Goal: Information Seeking & Learning: Check status

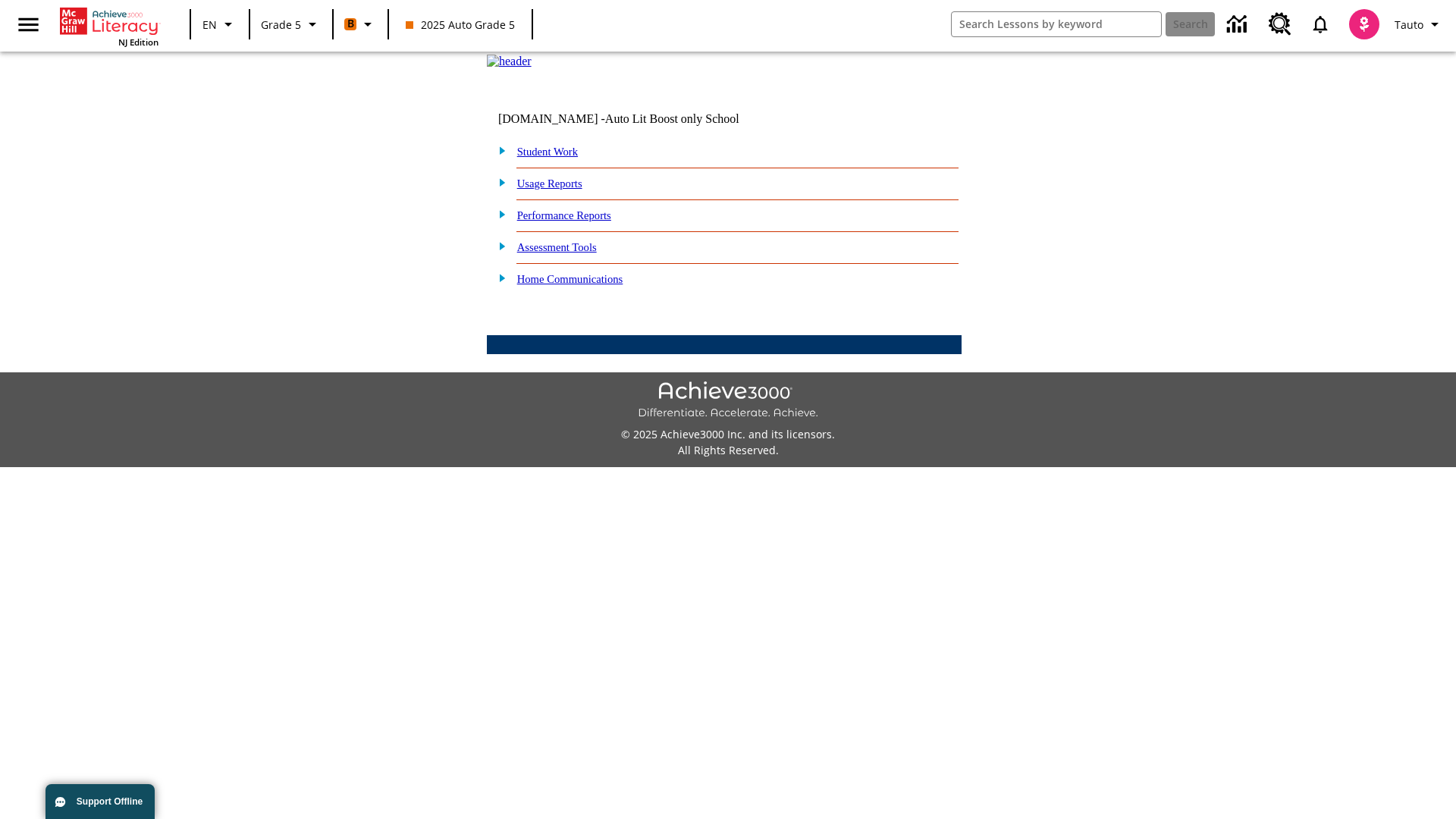
click at [580, 221] on link "Performance Reports" at bounding box center [564, 215] width 94 height 12
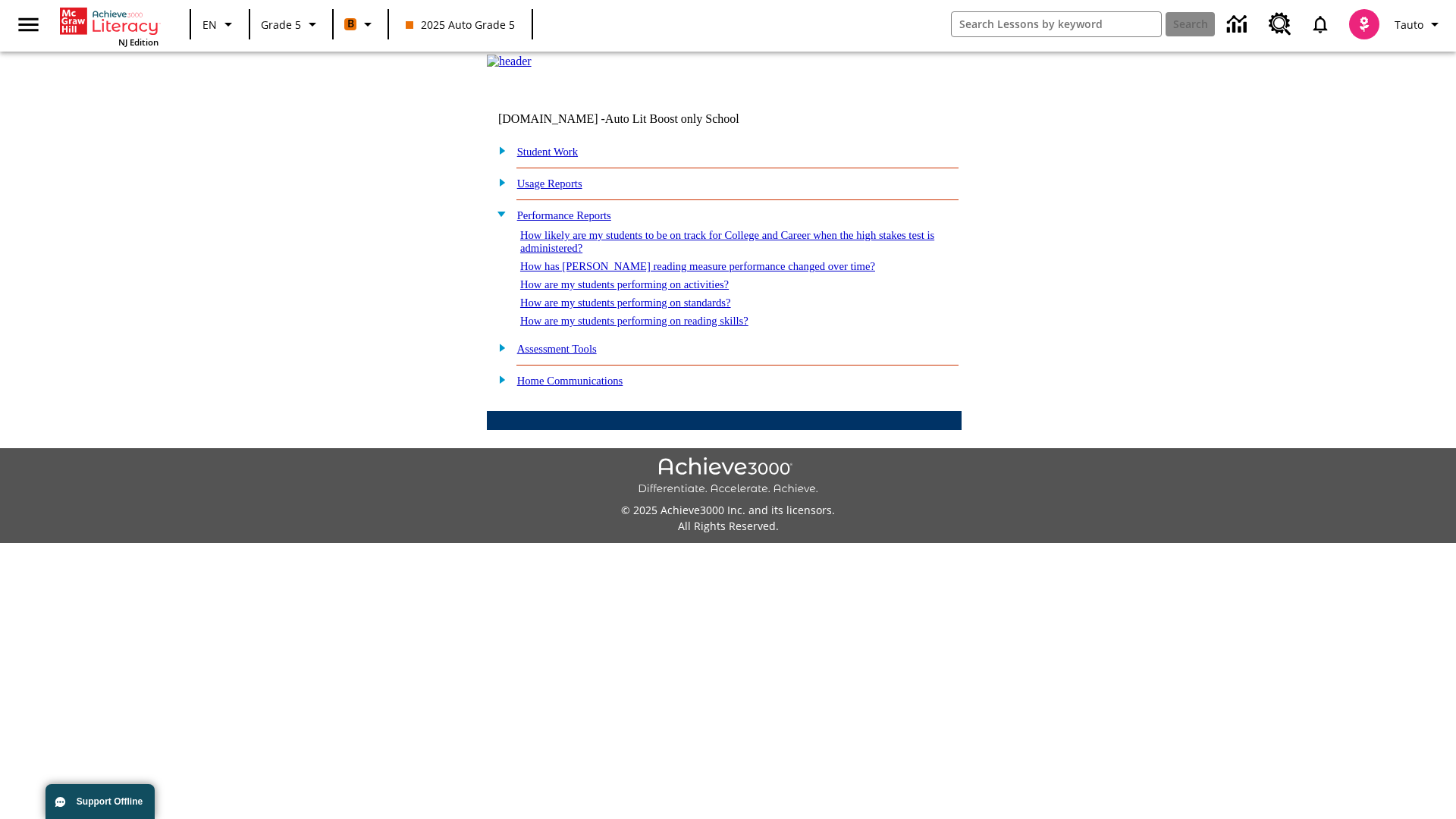
click at [641, 309] on link "How are my students performing on standards?" at bounding box center [625, 302] width 211 height 12
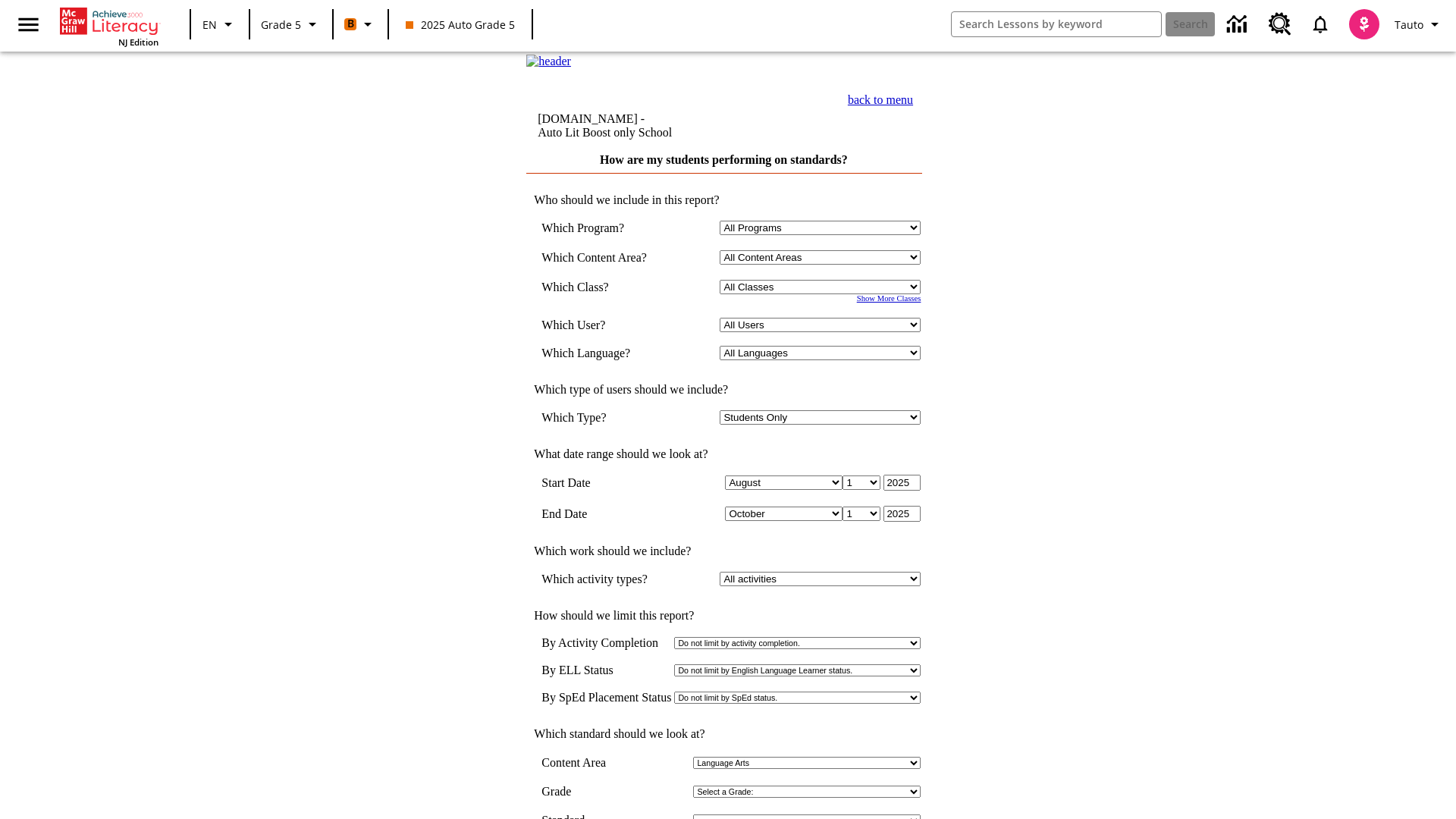
click at [824, 294] on select "Select a Class: All Classes 2025 Auto Grade 5 OL 2025 Auto Grade 6" at bounding box center [820, 288] width 201 height 15
select select "11133131"
click at [824, 332] on select "All Users Cat, Sautoen Cat, Sautoes Cat1, Sautoss Donotlogin, Sautoen Twoschool…" at bounding box center [820, 325] width 201 height 15
select select "21437107"
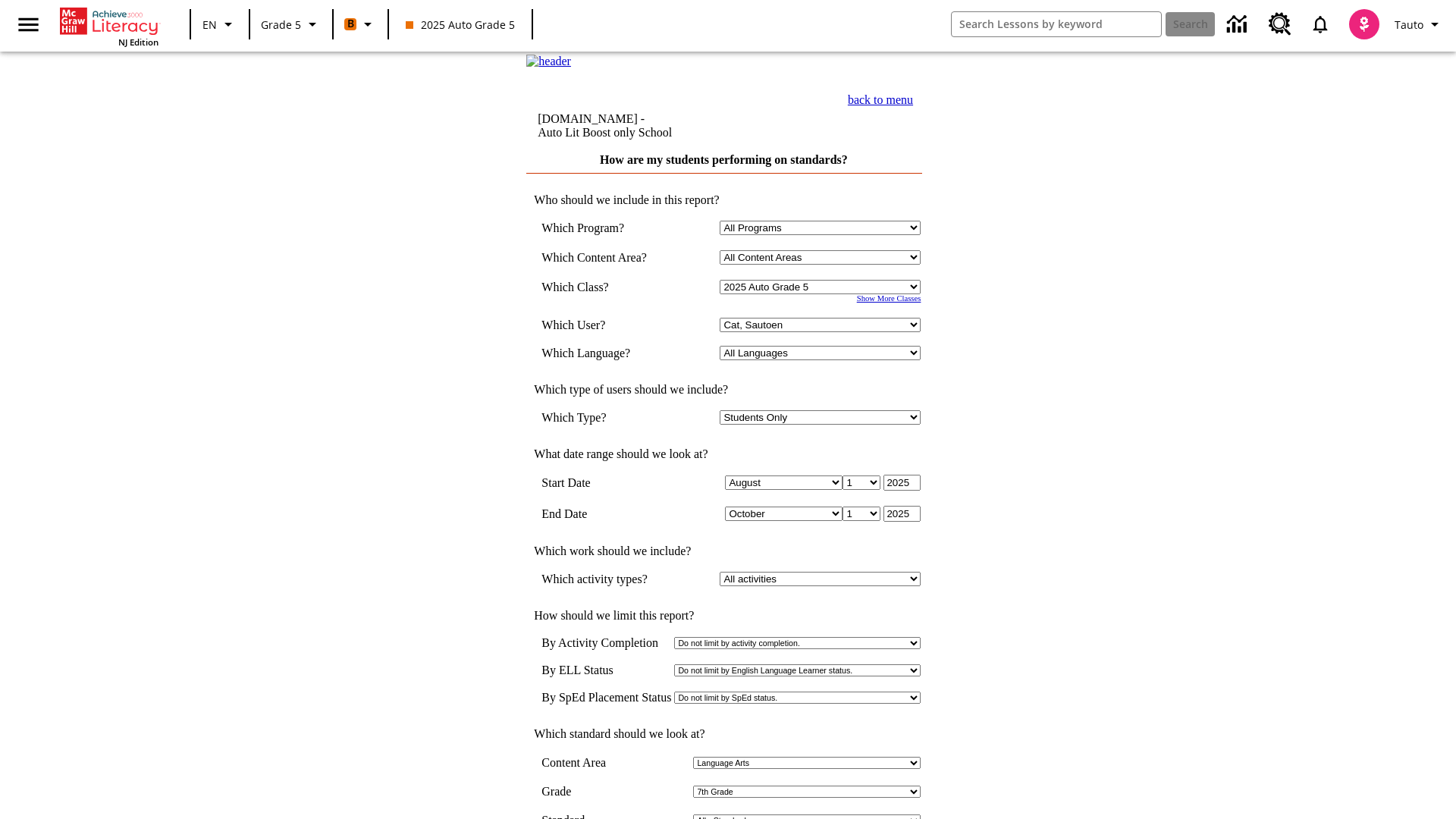
scroll to position [6, 0]
